Goal: Transaction & Acquisition: Purchase product/service

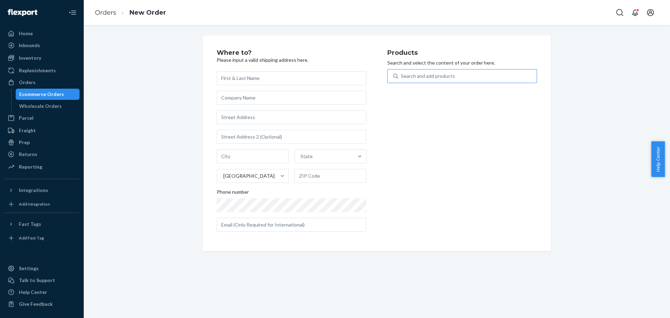
click at [434, 83] on div "Search and add products" at bounding box center [462, 80] width 150 height 22
drag, startPoint x: 440, startPoint y: 82, endPoint x: 446, endPoint y: 70, distance: 13.3
click at [441, 82] on div "Search and add products" at bounding box center [467, 76] width 139 height 13
click at [402, 80] on input "0 results available. Use Up and Down to choose options, press Enter to select t…" at bounding box center [401, 76] width 1 height 7
paste input "REST-CPP01H2"
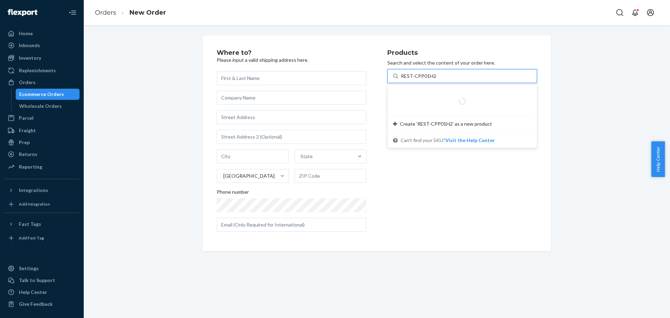
type input "REST-CPP01H"
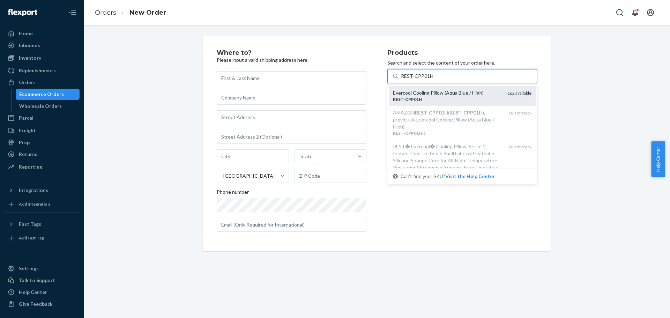
click at [443, 94] on div "Evercool Cooling Pillow (Aqua Blue / High)" at bounding box center [447, 92] width 109 height 7
click at [433, 80] on input "REST-CPP01H" at bounding box center [417, 76] width 32 height 7
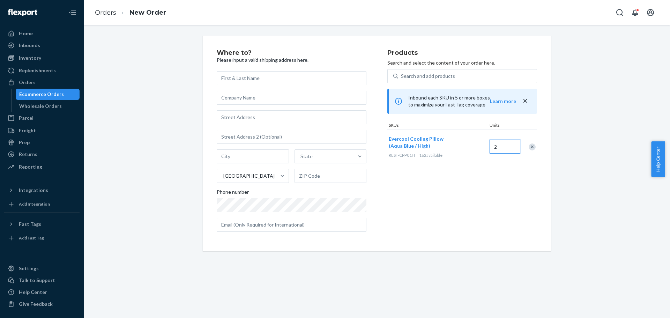
type input "2"
click at [257, 83] on input "text" at bounding box center [292, 78] width 150 height 14
paste input "[PERSON_NAME] [STREET_ADDRESS]"
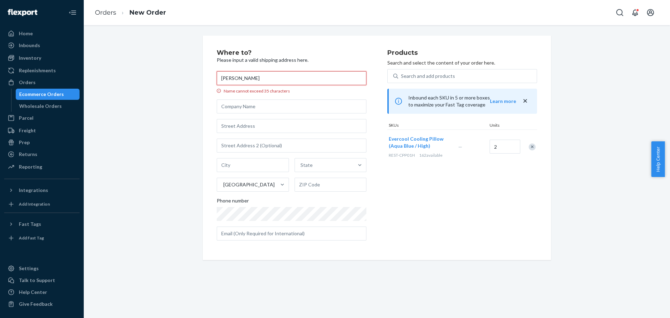
type input "[PERSON_NAME]"
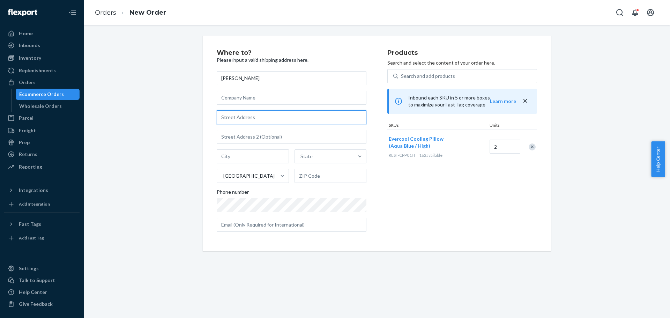
paste input "[STREET_ADDRESS]"
type input "[STREET_ADDRESS]"
type input "Mesa"
type input "85213"
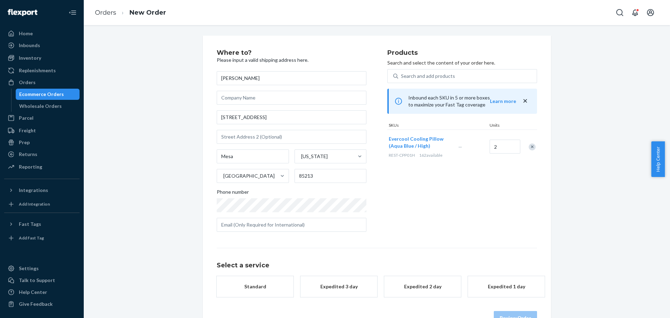
click at [187, 138] on div "Where to? Please input a valid shipping address here. [PERSON_NAME] [STREET_ADD…" at bounding box center [377, 187] width 576 height 303
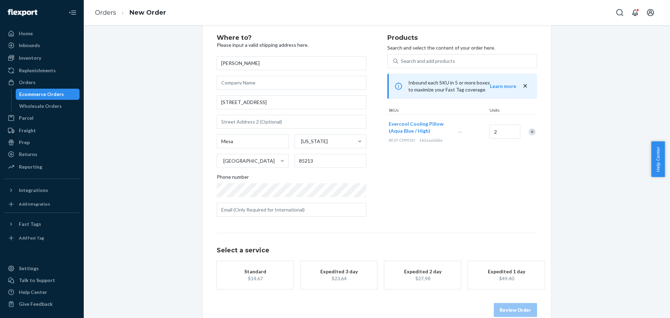
scroll to position [21, 0]
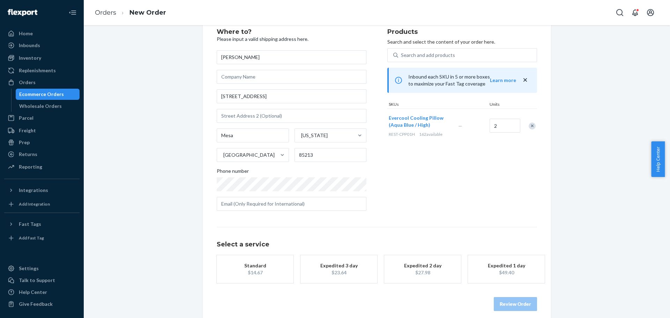
click at [473, 198] on div "Products Search and select the content of your order here. Search and add produ…" at bounding box center [462, 123] width 150 height 188
click at [345, 279] on div "$23.64" at bounding box center [339, 279] width 56 height 7
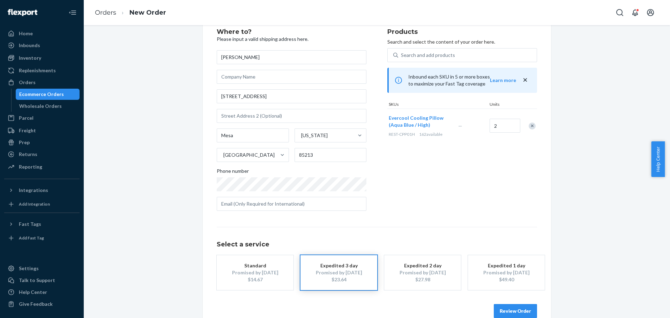
click at [515, 308] on button "Review Order" at bounding box center [515, 311] width 43 height 14
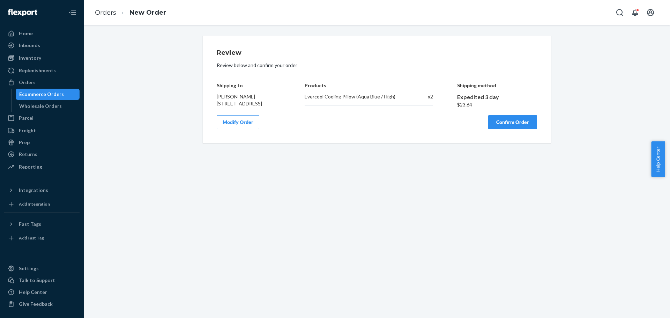
click at [505, 124] on button "Confirm Order" at bounding box center [512, 122] width 49 height 14
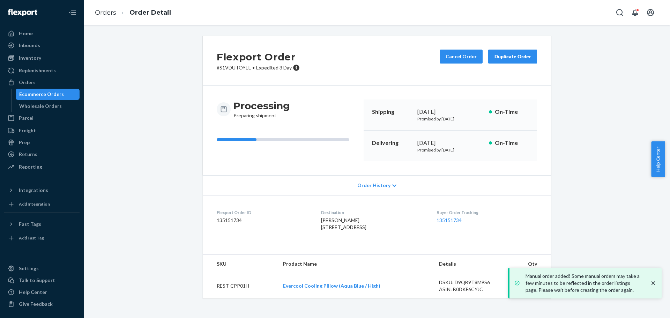
drag, startPoint x: 655, startPoint y: 282, endPoint x: 635, endPoint y: 274, distance: 20.7
click at [655, 282] on icon "close toast" at bounding box center [653, 282] width 3 height 3
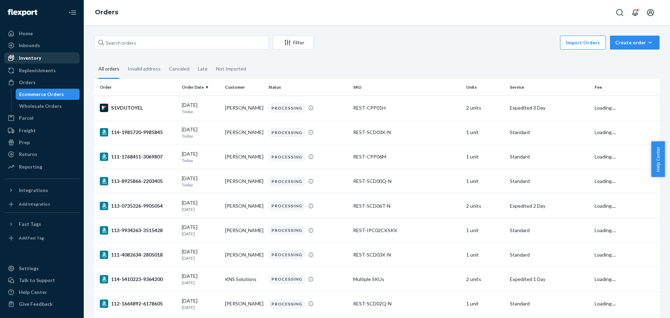
click at [41, 56] on div "Inventory" at bounding box center [42, 58] width 74 height 10
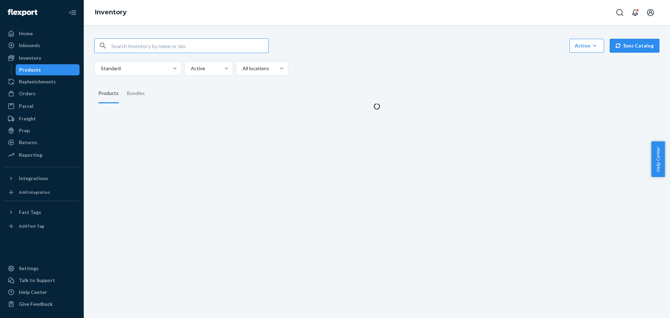
click at [160, 45] on input "text" at bounding box center [189, 46] width 157 height 14
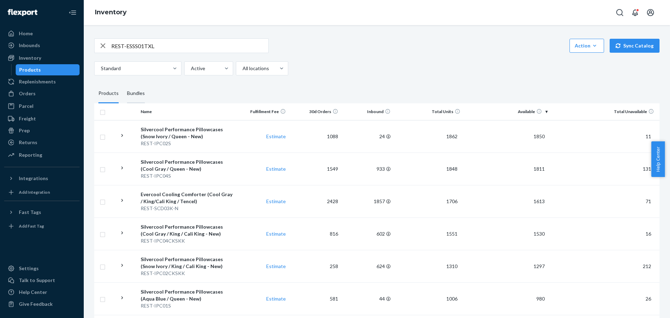
click at [135, 90] on div "Bundles" at bounding box center [136, 94] width 18 height 20
click at [123, 84] on input "Bundles" at bounding box center [123, 84] width 0 height 0
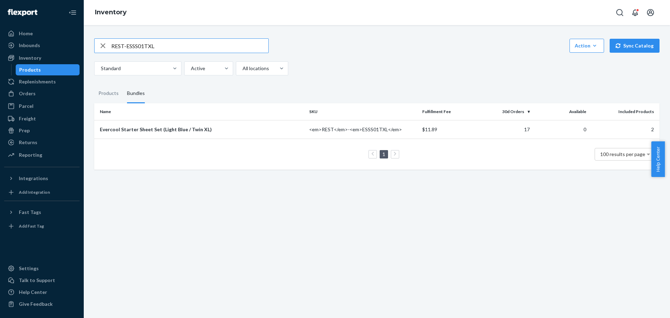
drag, startPoint x: 169, startPoint y: 49, endPoint x: 22, endPoint y: 64, distance: 147.4
click at [22, 64] on div "Home Inbounds Shipping Plans Problems Inventory Products Replenishments Orders …" at bounding box center [335, 159] width 670 height 318
paste input "4"
drag, startPoint x: 169, startPoint y: 44, endPoint x: 22, endPoint y: 47, distance: 146.6
click at [22, 47] on div "Home Inbounds Shipping Plans Problems Inventory Products Replenishments Orders …" at bounding box center [335, 159] width 670 height 318
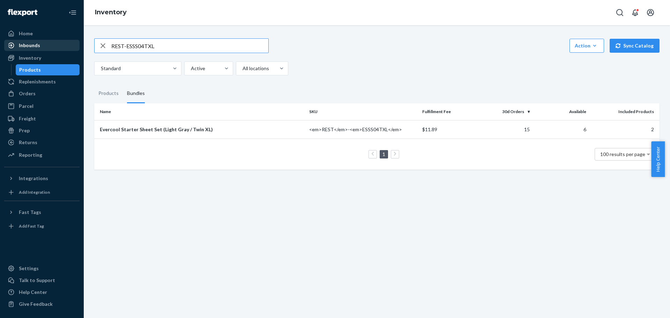
paste input "text"
type input "REST-ESSS04T"
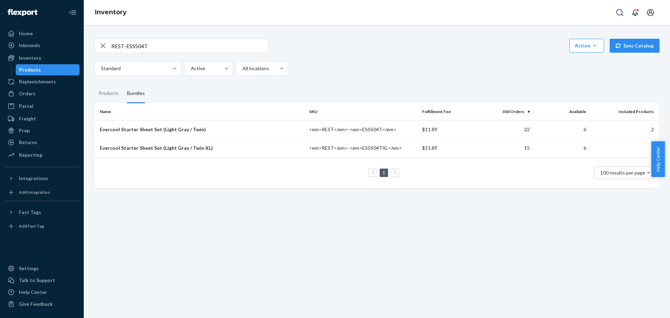
drag, startPoint x: 216, startPoint y: 205, endPoint x: 251, endPoint y: 33, distance: 175.5
click at [215, 204] on div "REST-ESSS04T Action Create product Create bundle Bulk create products Bulk upda…" at bounding box center [377, 171] width 586 height 293
click at [175, 127] on div "Evercool Starter Sheet Set (Light Gray / Twin)" at bounding box center [202, 129] width 204 height 7
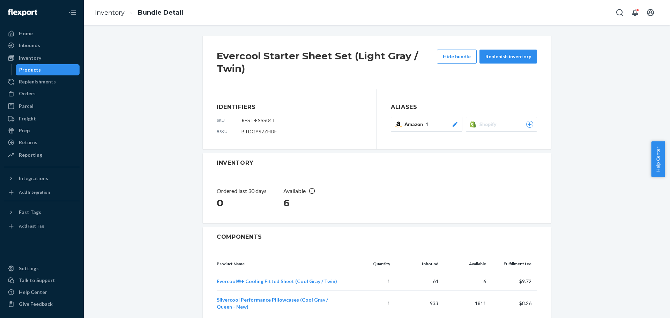
click at [453, 122] on icon at bounding box center [455, 124] width 7 height 5
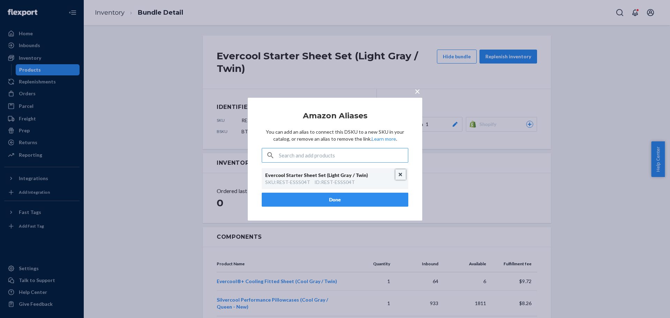
click at [400, 175] on button "Unlink" at bounding box center [401, 174] width 10 height 10
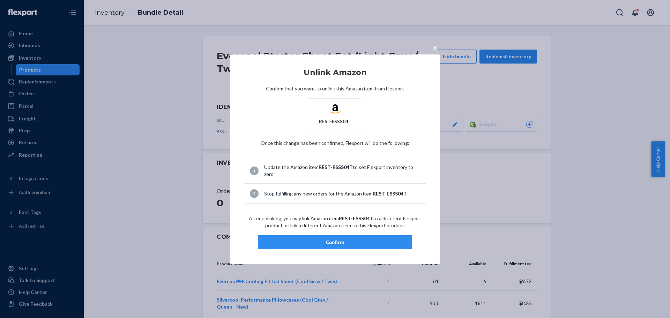
drag, startPoint x: 328, startPoint y: 237, endPoint x: 279, endPoint y: 144, distance: 105.4
click at [327, 239] on div "Confirm" at bounding box center [335, 242] width 142 height 7
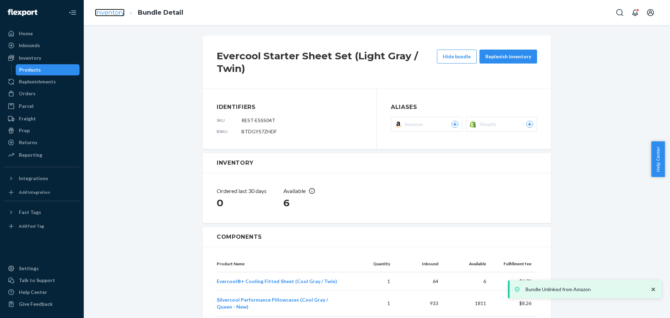
click at [114, 12] on link "Inventory" at bounding box center [110, 13] width 30 height 8
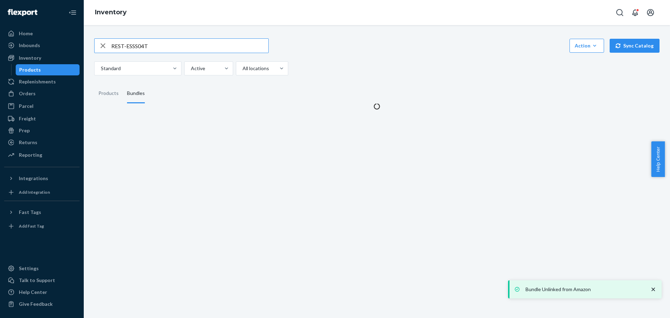
drag, startPoint x: 167, startPoint y: 48, endPoint x: 62, endPoint y: 51, distance: 104.1
click at [62, 51] on div "Home Inbounds Shipping Plans Problems Inventory Products Replenishments Orders …" at bounding box center [335, 159] width 670 height 318
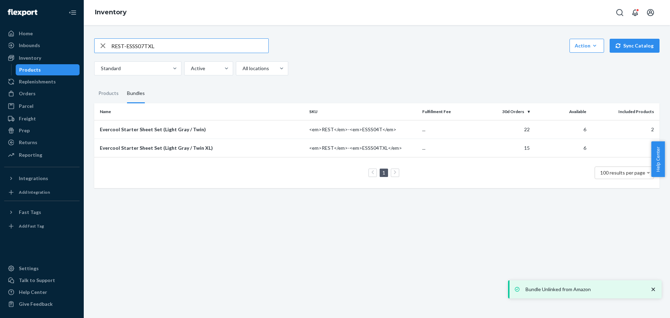
type input "REST-ESSS07TXL"
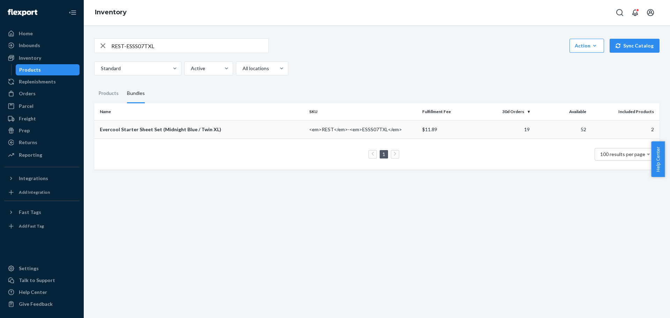
click at [146, 129] on div "Evercool Starter Sheet Set (Midnight Blue / Twin XL)" at bounding box center [202, 129] width 204 height 7
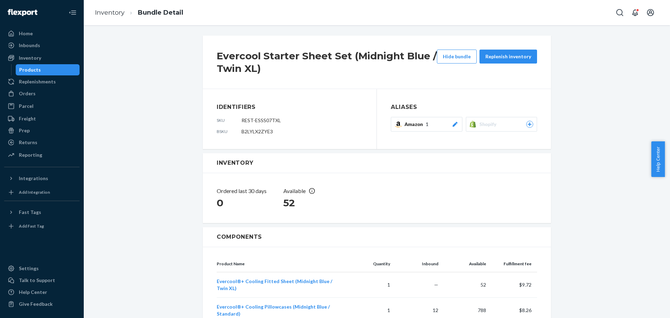
click at [454, 125] on icon at bounding box center [455, 124] width 7 height 5
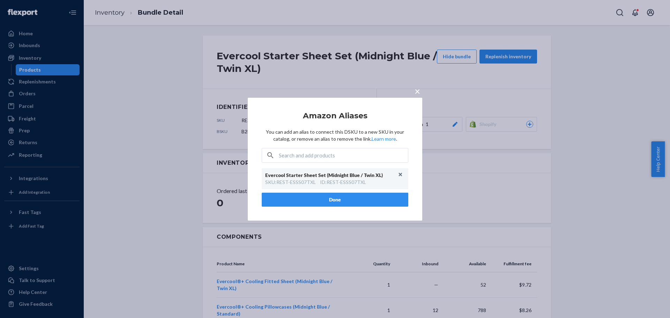
click at [161, 127] on div "× Amazon Aliases You can add an alias to connect this DSKU to a new SKU in your…" at bounding box center [335, 159] width 670 height 318
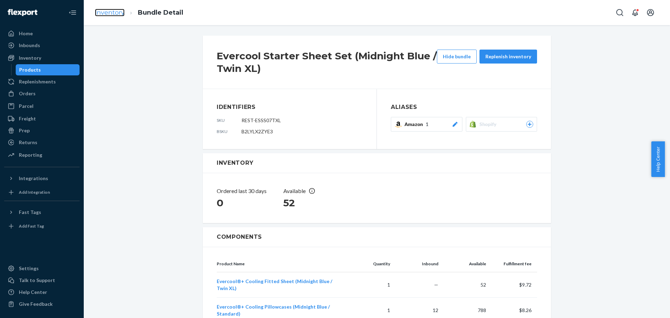
click at [112, 10] on link "Inventory" at bounding box center [110, 13] width 30 height 8
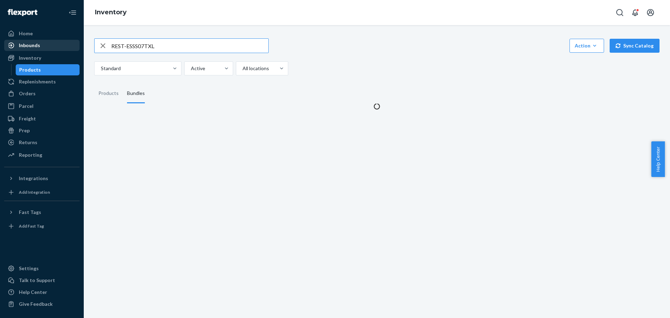
drag, startPoint x: 180, startPoint y: 44, endPoint x: 52, endPoint y: 44, distance: 127.8
click at [52, 44] on div "Home Inbounds Shipping Plans Problems Inventory Products Replenishments Orders …" at bounding box center [335, 159] width 670 height 318
type input "REST-ISS06K"
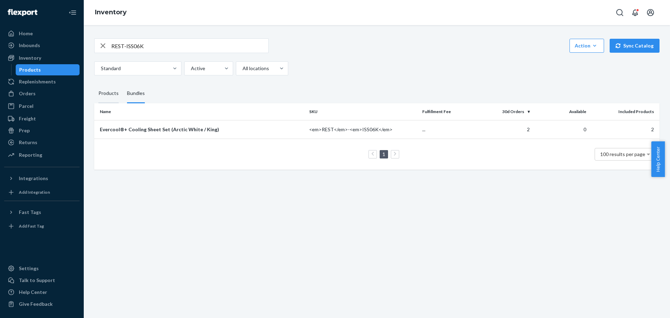
click at [108, 94] on div "Products" at bounding box center [108, 94] width 20 height 20
click at [94, 84] on input "Products" at bounding box center [94, 84] width 0 height 0
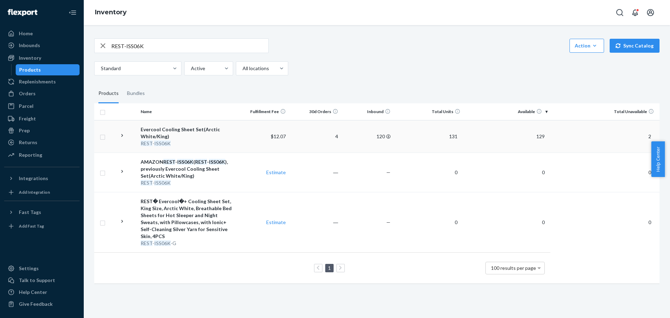
click at [157, 130] on div "Evercool Cooling Sheet Set(Arctic White/King)" at bounding box center [187, 133] width 93 height 14
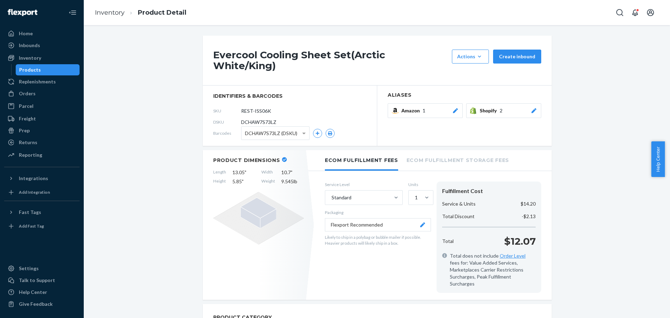
click at [452, 108] on icon at bounding box center [455, 110] width 7 height 5
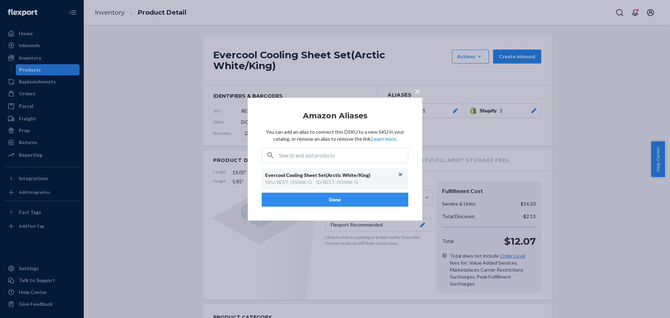
drag, startPoint x: 416, startPoint y: 91, endPoint x: 355, endPoint y: 125, distance: 69.7
click at [415, 91] on span "×" at bounding box center [418, 91] width 6 height 12
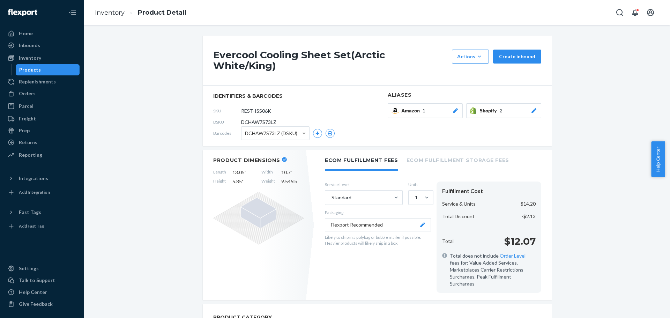
click at [453, 108] on icon at bounding box center [455, 110] width 5 height 5
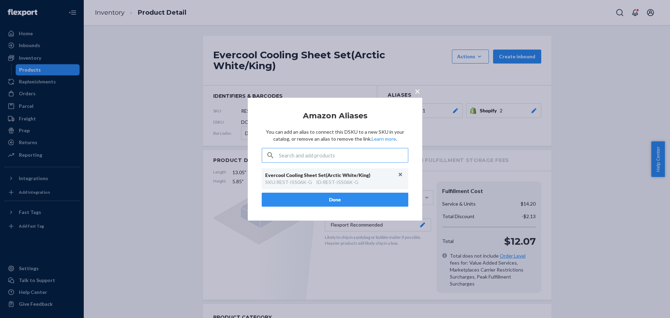
click at [236, 226] on div "× Amazon Aliases You can add an alias to connect this DSKU to a new SKU in your…" at bounding box center [335, 159] width 670 height 318
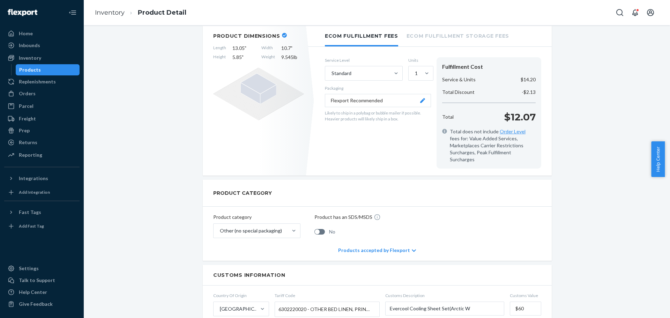
scroll to position [244, 0]
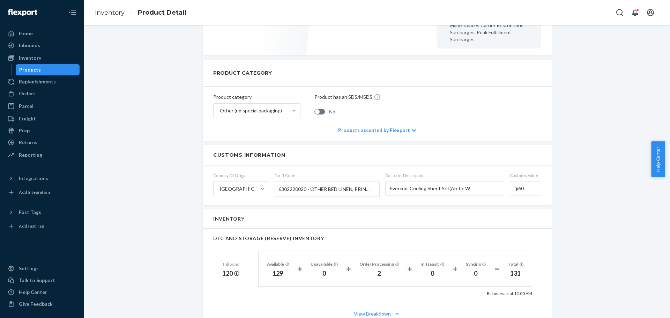
drag, startPoint x: 175, startPoint y: 216, endPoint x: 178, endPoint y: 219, distance: 3.9
click at [175, 216] on div "Evercool Cooling Sheet Set(Arctic White/King) Actions Hide Request removal Crea…" at bounding box center [377, 230] width 576 height 879
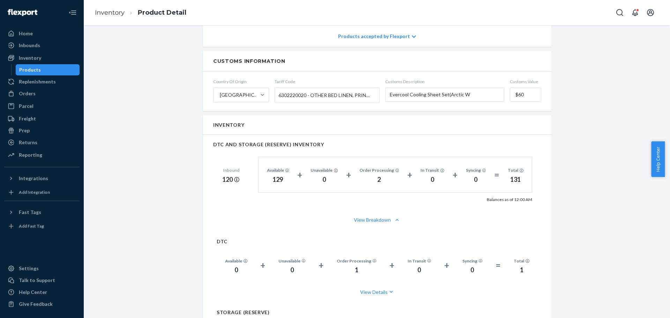
scroll to position [407, 0]
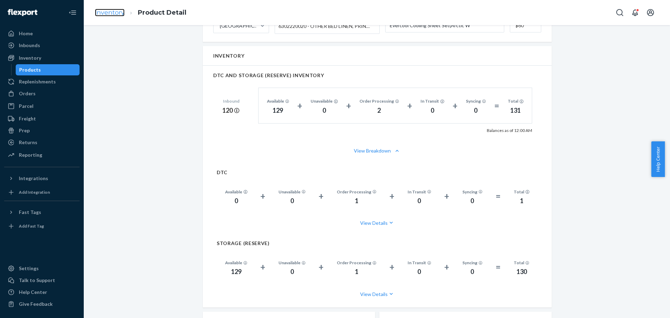
click at [110, 13] on link "Inventory" at bounding box center [110, 13] width 30 height 8
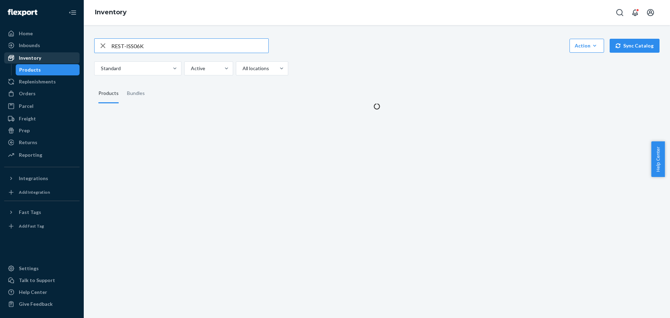
drag, startPoint x: 186, startPoint y: 46, endPoint x: 54, endPoint y: 62, distance: 132.5
click at [54, 62] on div "Home Inbounds Shipping Plans Problems Inventory Products Replenishments Orders …" at bounding box center [335, 159] width 670 height 318
type input "REST-ESC07Q"
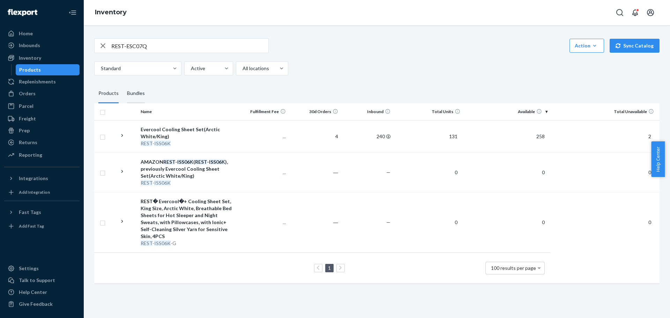
click at [136, 91] on div "Bundles" at bounding box center [136, 94] width 18 height 20
click at [123, 84] on input "Bundles" at bounding box center [123, 84] width 0 height 0
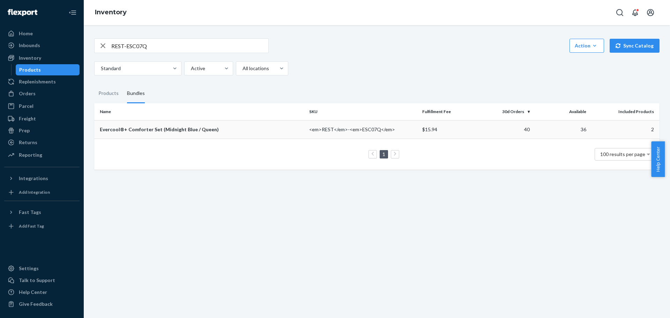
click at [141, 131] on div "Evercool®+ Comforter Set (Midnight Blue / Queen)" at bounding box center [202, 129] width 204 height 7
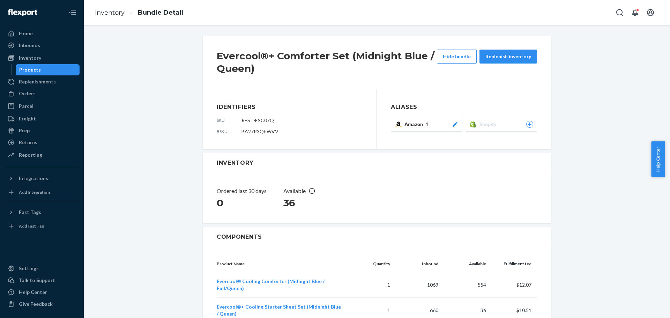
click at [453, 123] on icon at bounding box center [454, 124] width 5 height 5
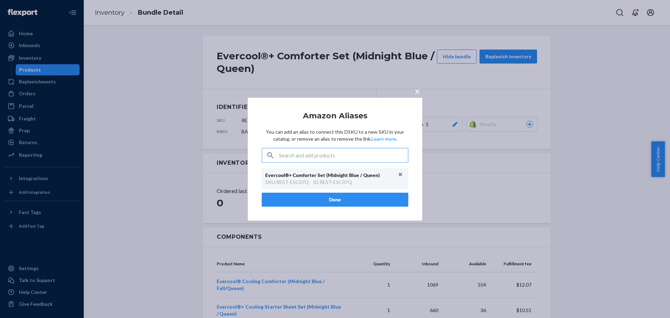
click at [117, 68] on div "× Amazon Aliases You can add an alias to connect this DSKU to a new SKU in your…" at bounding box center [335, 159] width 670 height 318
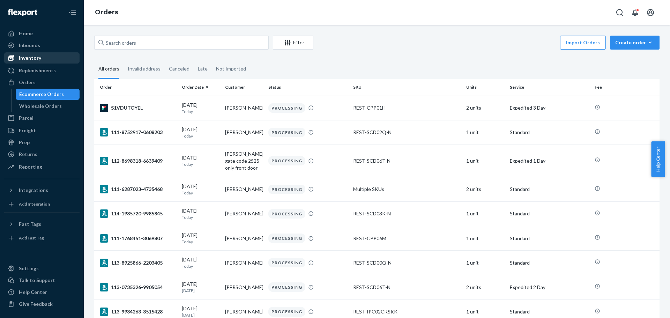
click at [36, 57] on div "Inventory" at bounding box center [30, 57] width 22 height 7
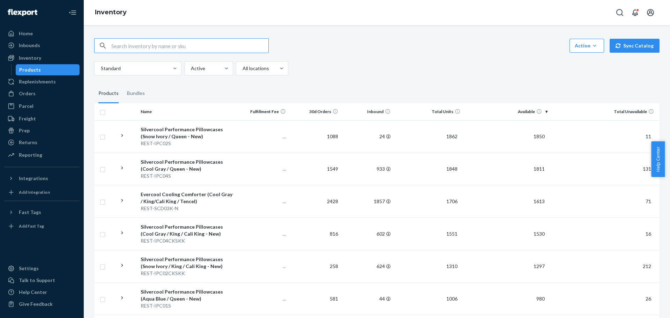
drag, startPoint x: 139, startPoint y: 42, endPoint x: 143, endPoint y: 35, distance: 8.0
click at [140, 41] on input "text" at bounding box center [189, 46] width 157 height 14
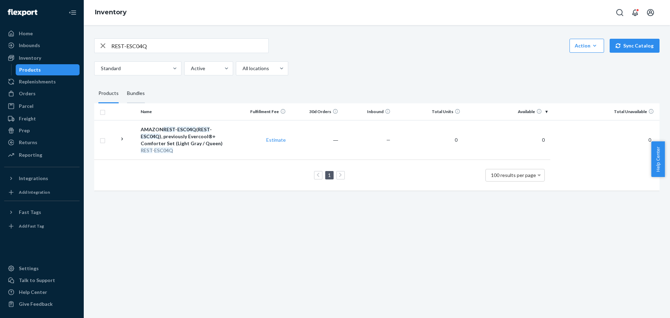
click at [142, 93] on div "Bundles" at bounding box center [136, 94] width 18 height 20
click at [123, 84] on input "Bundles" at bounding box center [123, 84] width 0 height 0
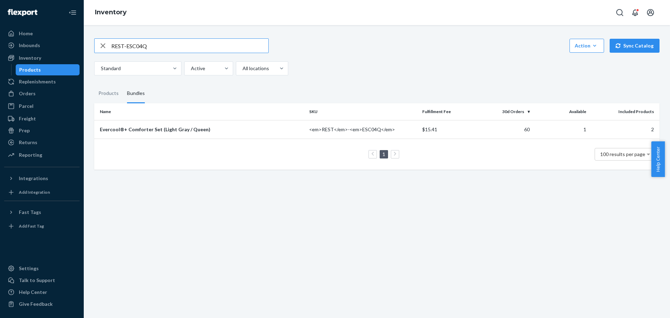
drag, startPoint x: 172, startPoint y: 42, endPoint x: 1, endPoint y: 50, distance: 171.2
click at [1, 50] on div "Home Inbounds Shipping Plans Problems Inventory Products Replenishments Orders …" at bounding box center [335, 159] width 670 height 318
paste input "F"
click at [317, 221] on div "REST-ESC04F Action Create product Create bundle Bulk create products Bulk updat…" at bounding box center [377, 171] width 586 height 293
drag, startPoint x: 154, startPoint y: 49, endPoint x: 62, endPoint y: 56, distance: 91.4
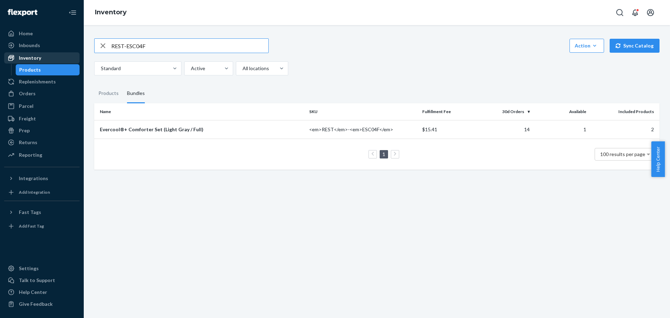
click at [62, 56] on div "Home Inbounds Shipping Plans Problems Inventory Products Replenishments Orders …" at bounding box center [335, 159] width 670 height 318
paste input "6CK"
click at [196, 45] on input "REST-ESC06CK." at bounding box center [189, 46] width 157 height 14
drag, startPoint x: 147, startPoint y: 45, endPoint x: 0, endPoint y: 69, distance: 149.2
click at [0, 69] on div "Home Inbounds Shipping Plans Problems Inventory Products Replenishments Orders …" at bounding box center [335, 159] width 670 height 318
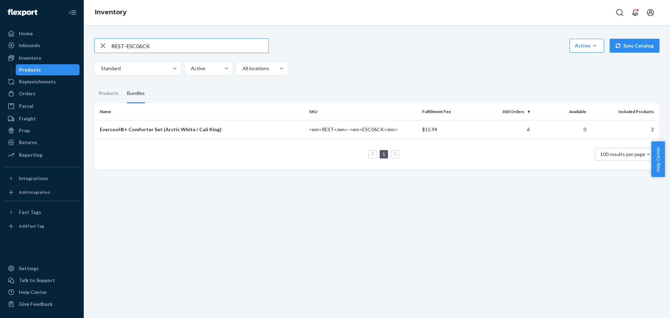
paste input "text"
drag, startPoint x: 106, startPoint y: 47, endPoint x: 53, endPoint y: 47, distance: 53.1
click at [53, 47] on div "Home Inbounds Shipping Plans Problems Inventory Products Replenishments Orders …" at bounding box center [335, 159] width 670 height 318
paste input "4Q"
drag, startPoint x: 178, startPoint y: 45, endPoint x: 56, endPoint y: 61, distance: 123.6
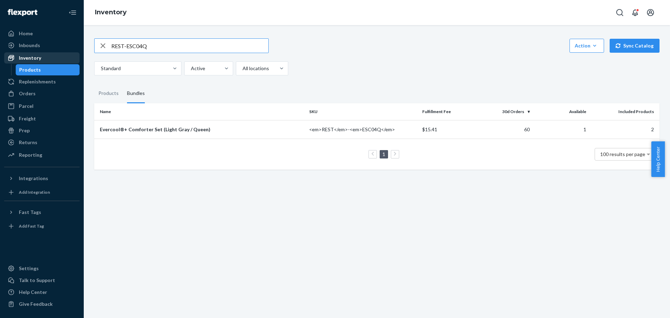
click at [56, 61] on div "Home Inbounds Shipping Plans Problems Inventory Products Replenishments Orders …" at bounding box center [335, 159] width 670 height 318
paste input "F"
drag, startPoint x: 119, startPoint y: 45, endPoint x: 14, endPoint y: 45, distance: 105.1
click at [14, 45] on div "Home Inbounds Shipping Plans Problems Inventory Products Replenishments Orders …" at bounding box center [335, 159] width 670 height 318
paste input "6CK"
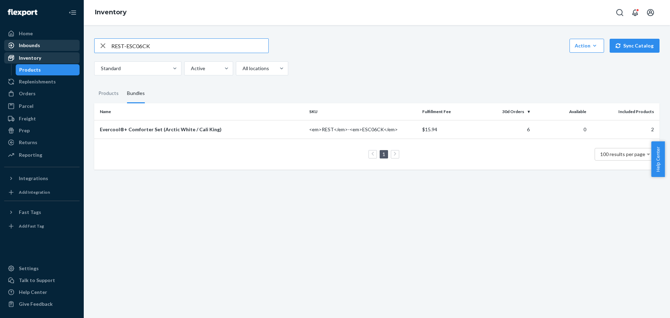
drag, startPoint x: 173, startPoint y: 44, endPoint x: 47, endPoint y: 53, distance: 127.1
click at [47, 53] on div "Home Inbounds Shipping Plans Problems Inventory Products Replenishments Orders …" at bounding box center [335, 159] width 670 height 318
paste input "text"
type input "REST-ESC06K"
